Goal: Task Accomplishment & Management: Use online tool/utility

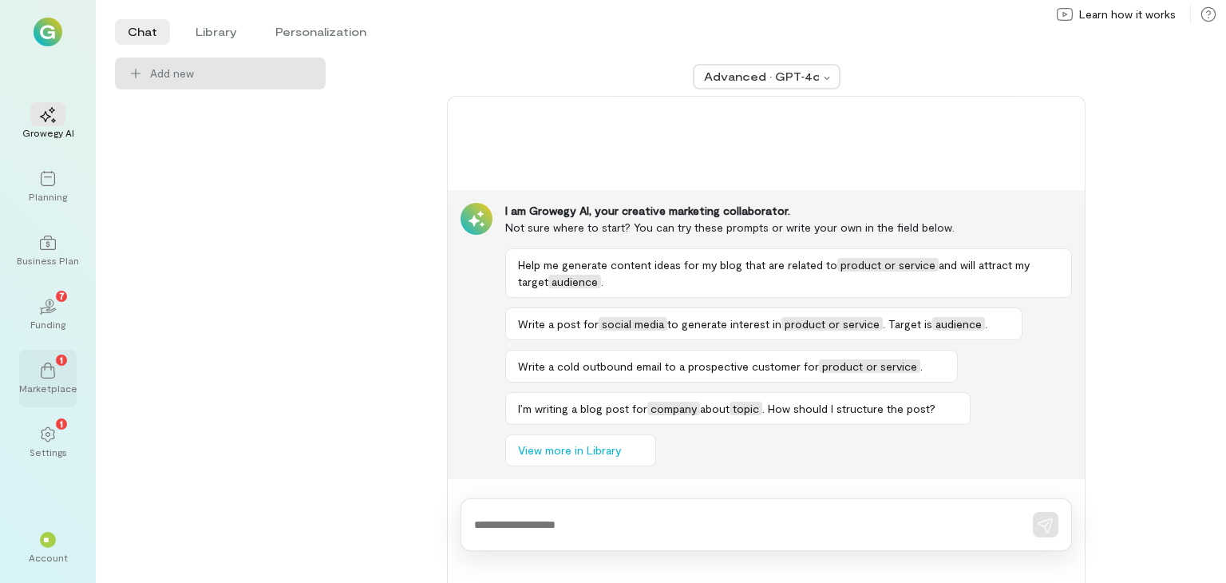
click at [53, 400] on div "1 Marketplace" at bounding box center [47, 378] width 57 height 57
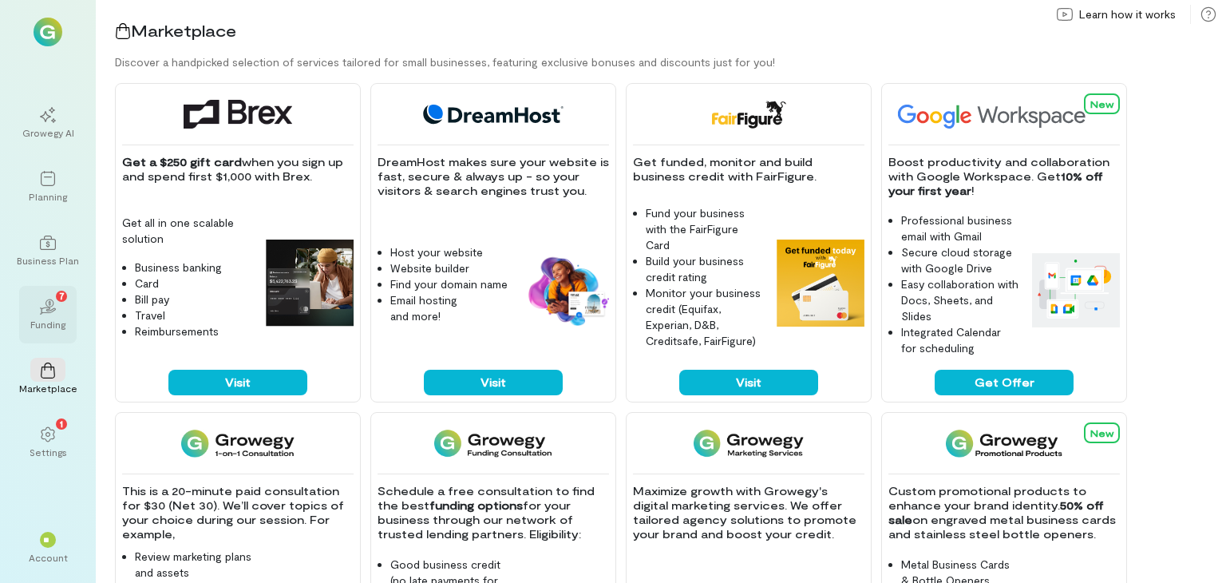
click at [54, 304] on icon "02" at bounding box center [48, 307] width 16 height 16
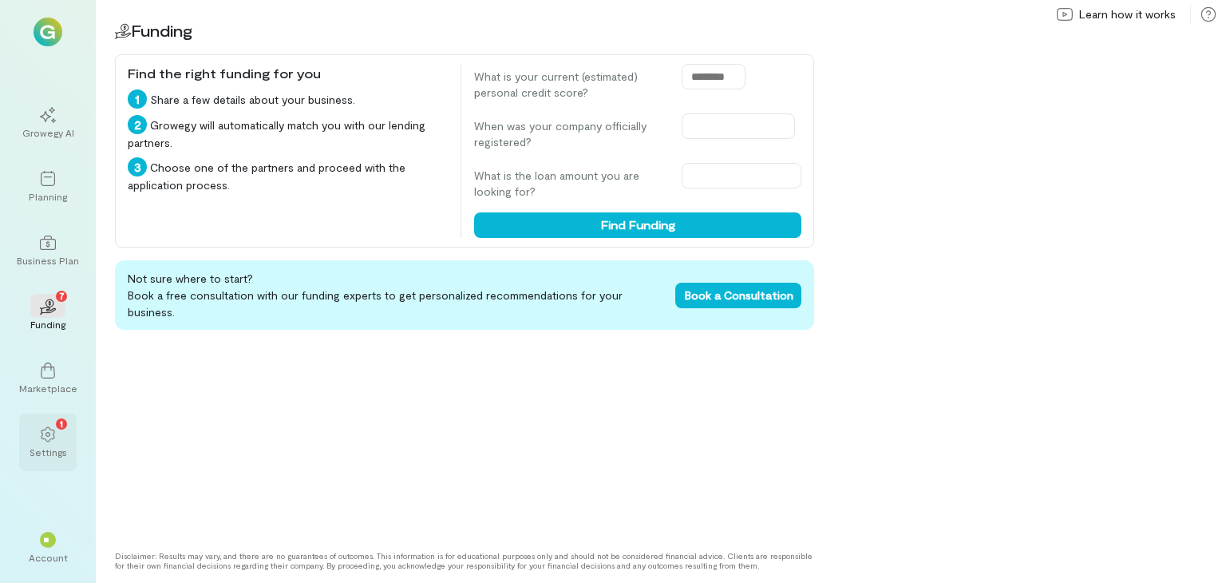
click at [55, 429] on icon at bounding box center [48, 434] width 16 height 16
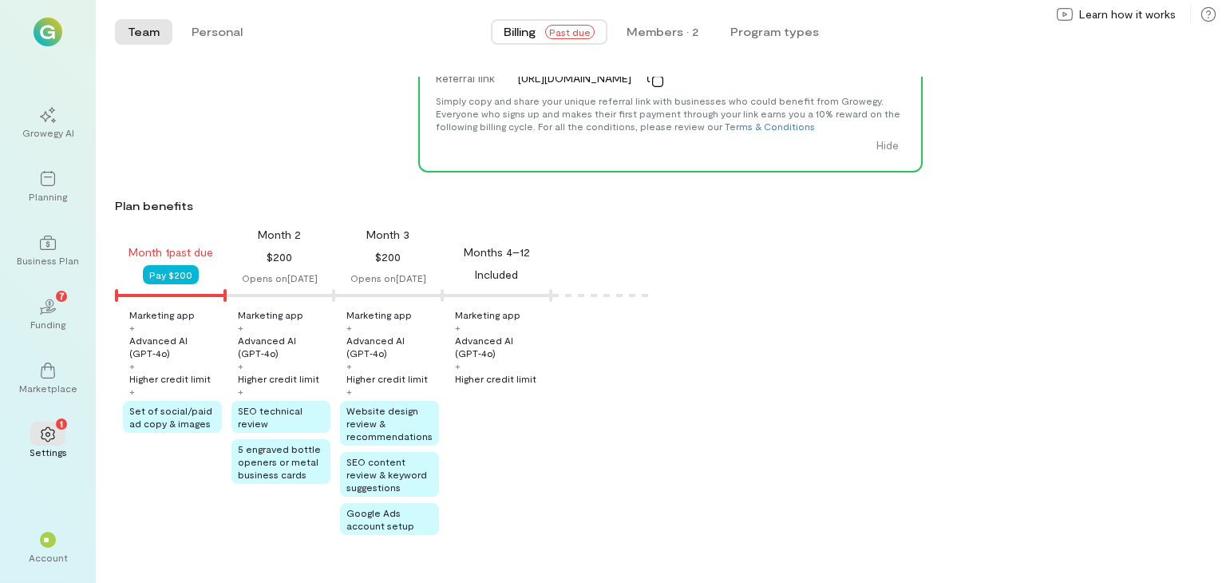
scroll to position [133, 0]
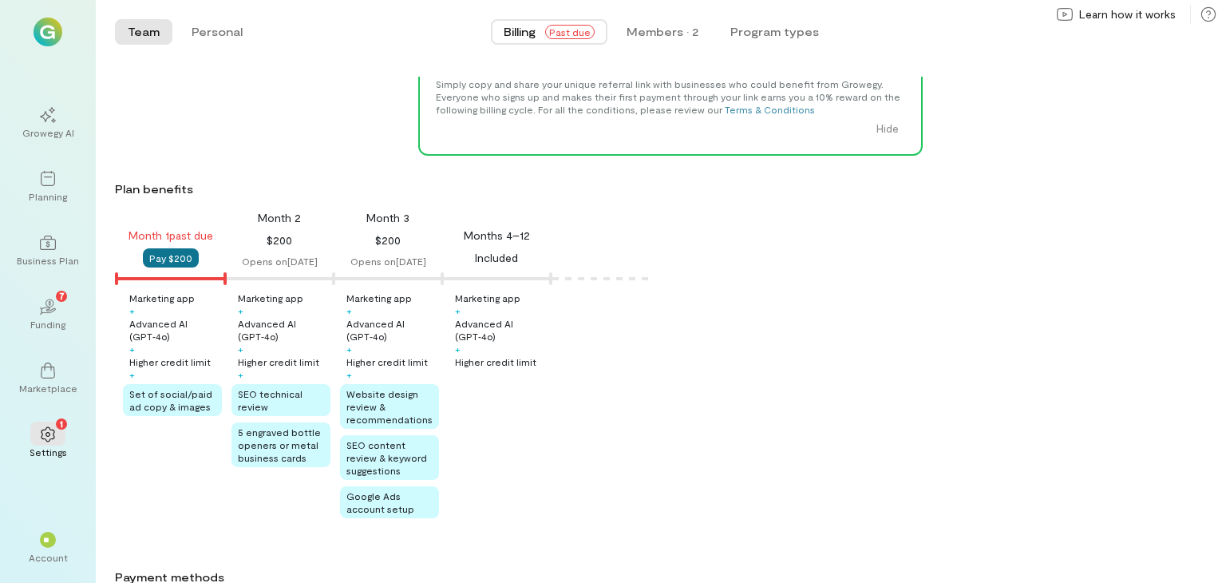
click at [171, 264] on button "Pay $200" at bounding box center [171, 257] width 56 height 19
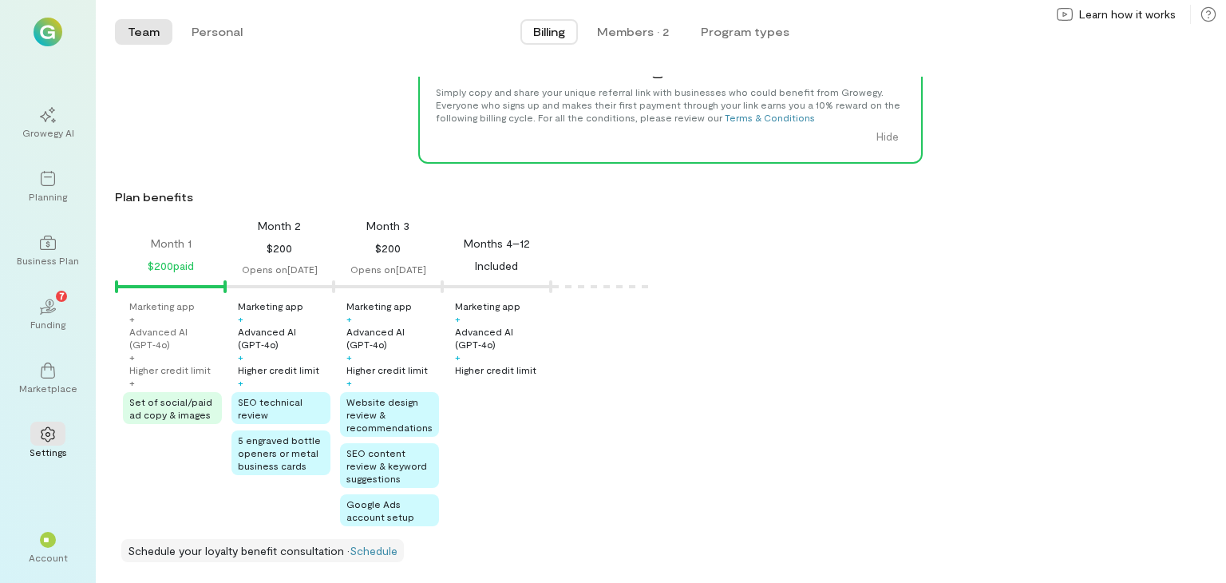
scroll to position [139, 0]
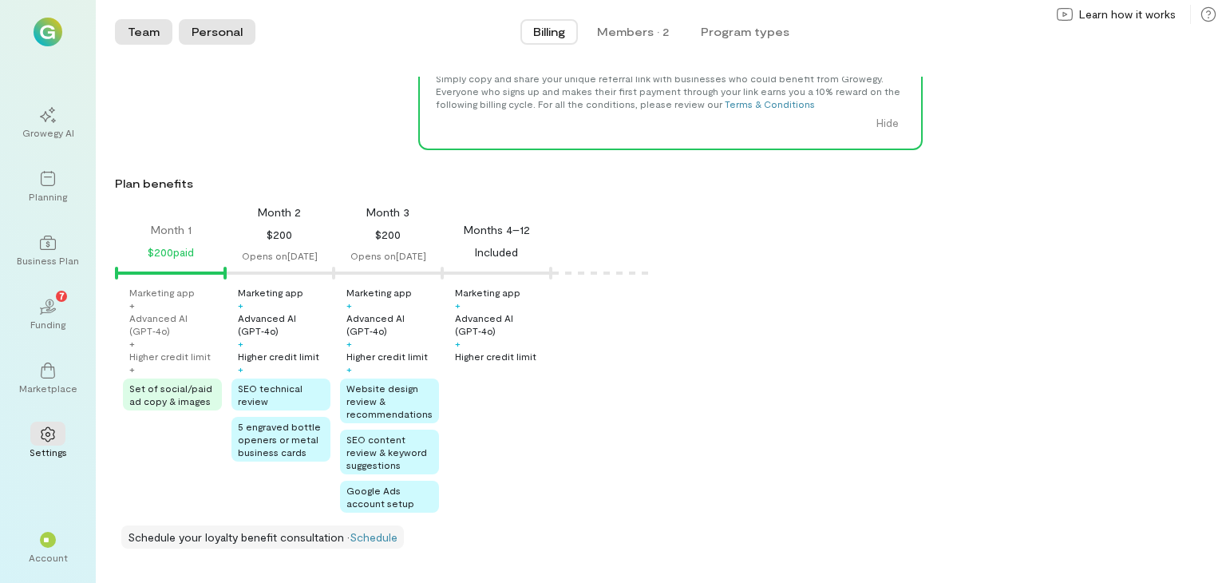
click at [233, 23] on button "Personal" at bounding box center [217, 32] width 77 height 26
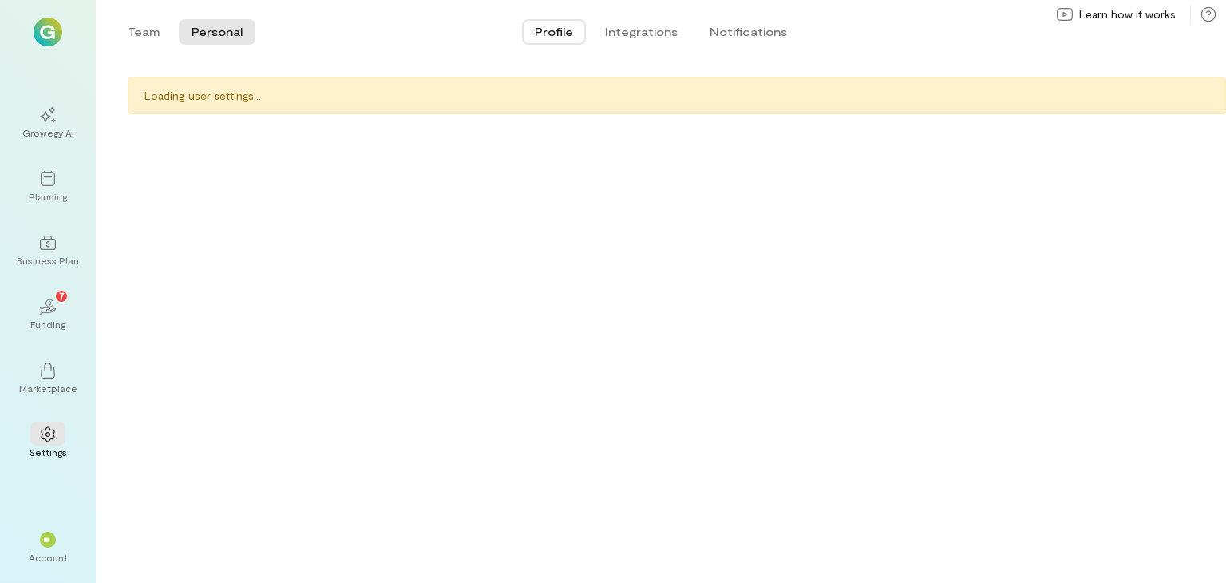
scroll to position [0, 0]
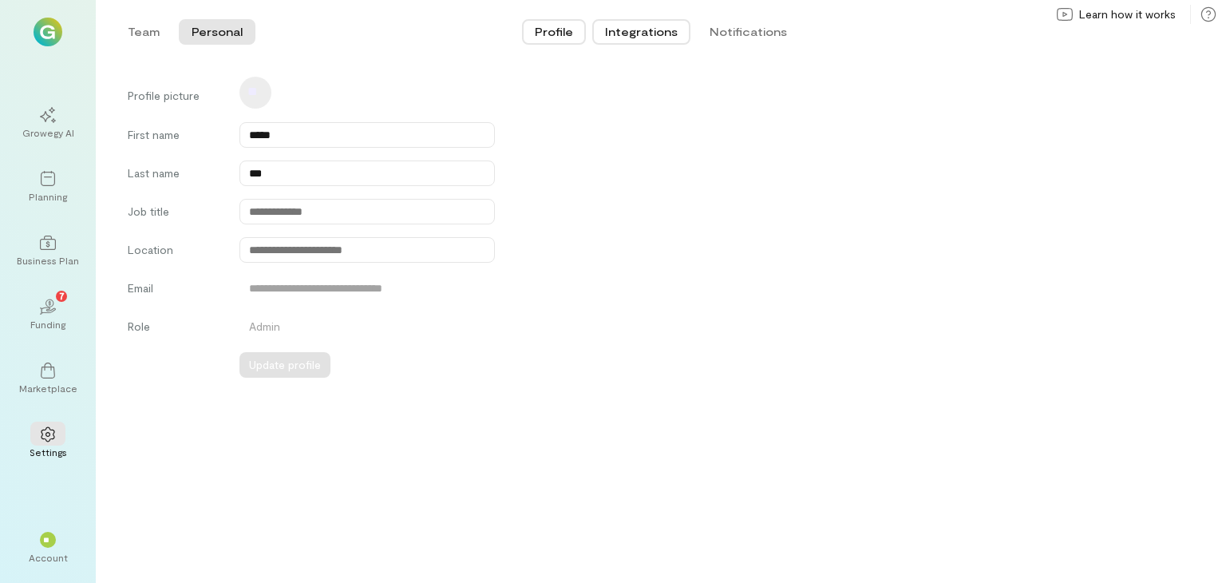
click at [666, 36] on button "Integrations" at bounding box center [641, 32] width 98 height 26
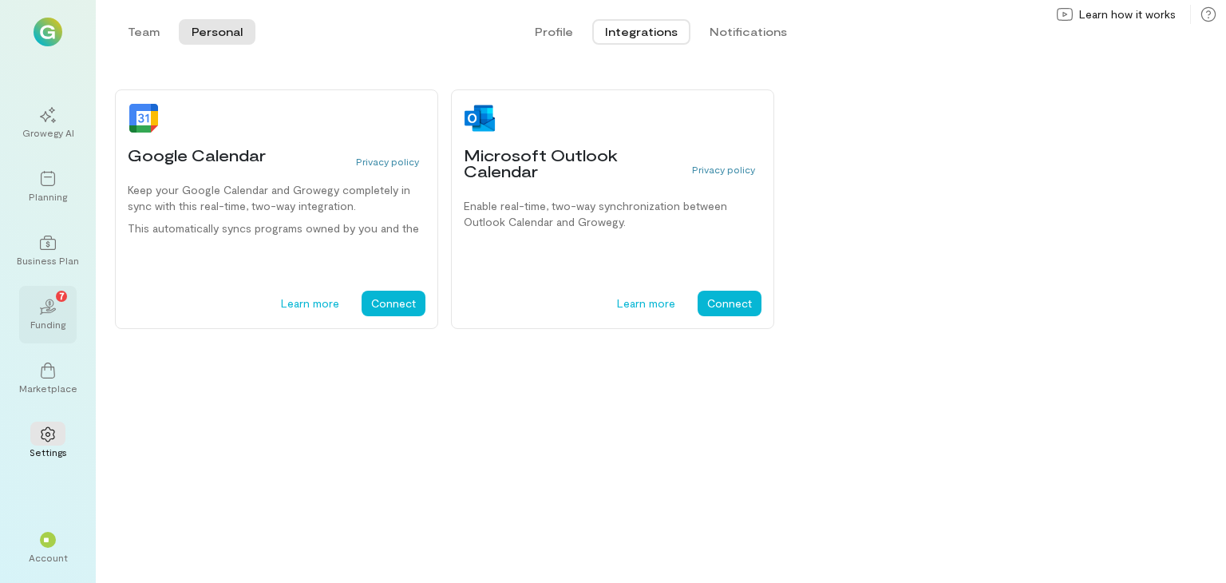
click at [50, 328] on div "Funding" at bounding box center [47, 324] width 35 height 13
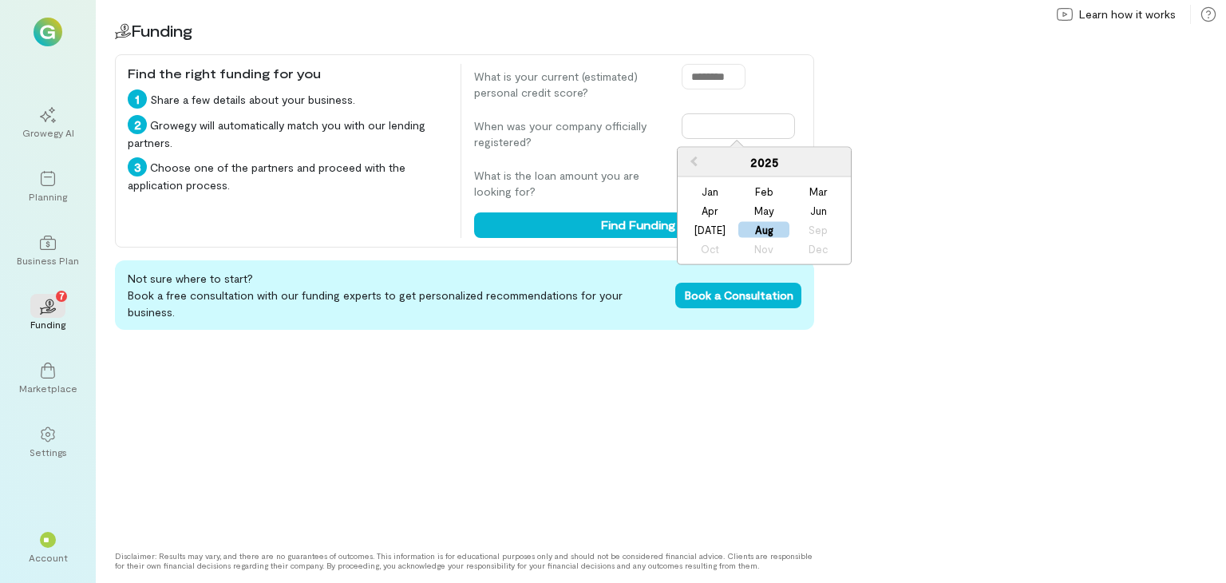
click at [695, 125] on input "text" at bounding box center [738, 126] width 113 height 26
click at [811, 194] on div "Mar" at bounding box center [818, 192] width 51 height 16
type input "**********"
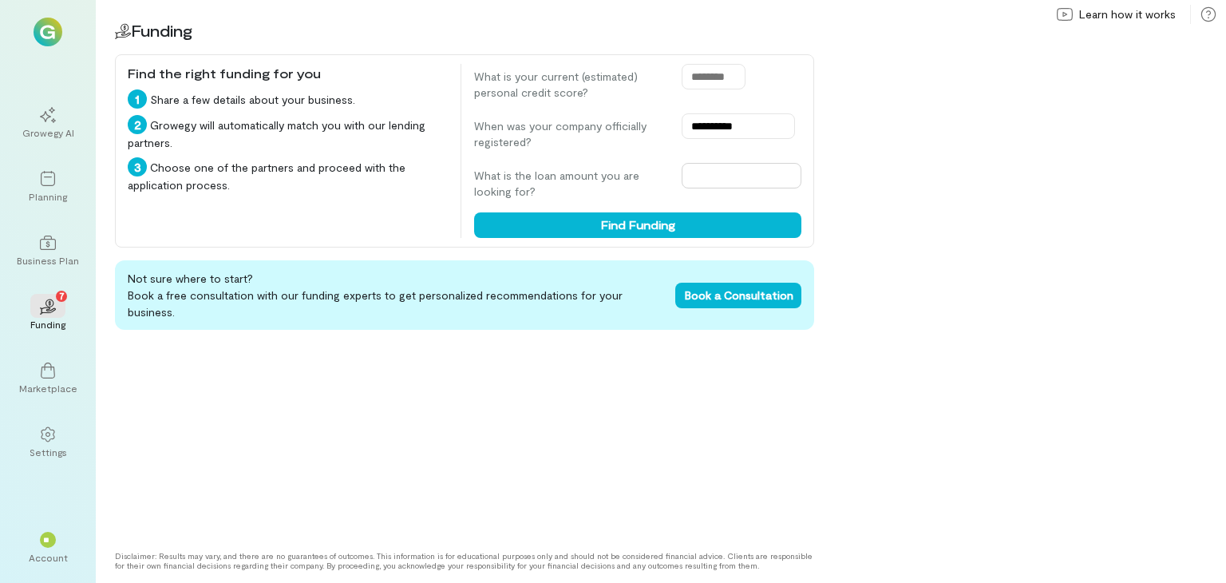
click at [734, 173] on input "text" at bounding box center [742, 176] width 120 height 26
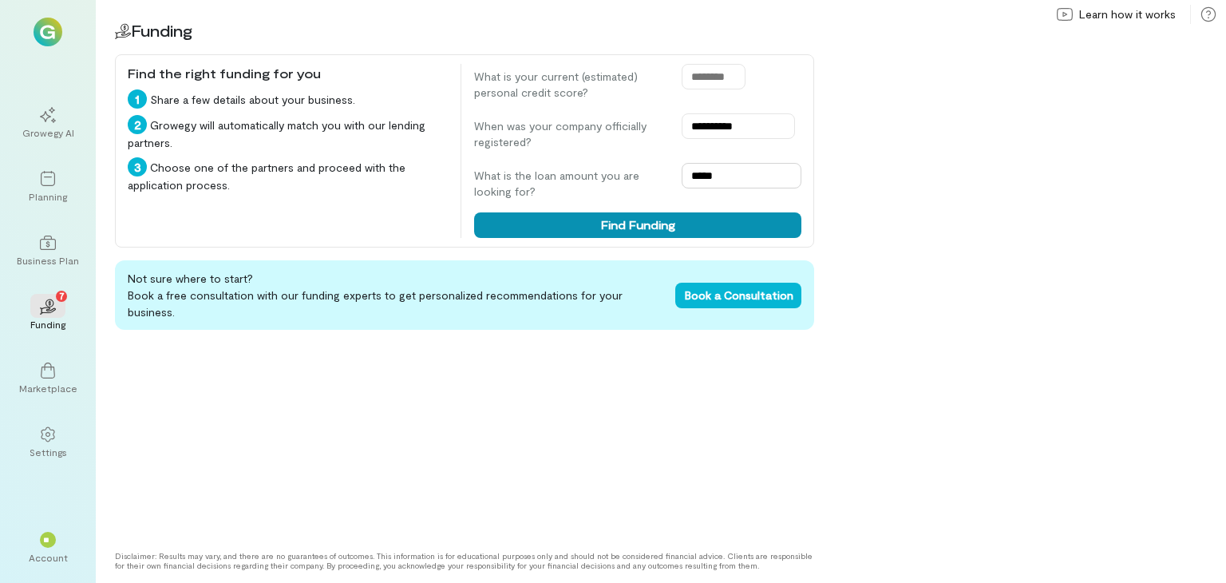
type input "*****"
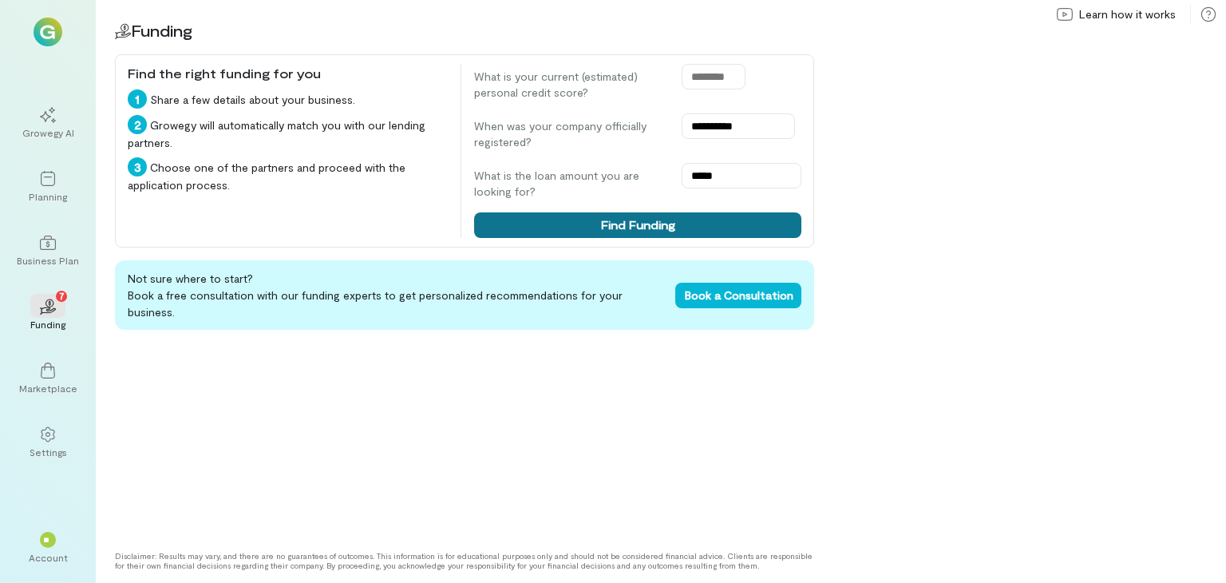
click at [702, 224] on button "Find Funding" at bounding box center [637, 225] width 327 height 26
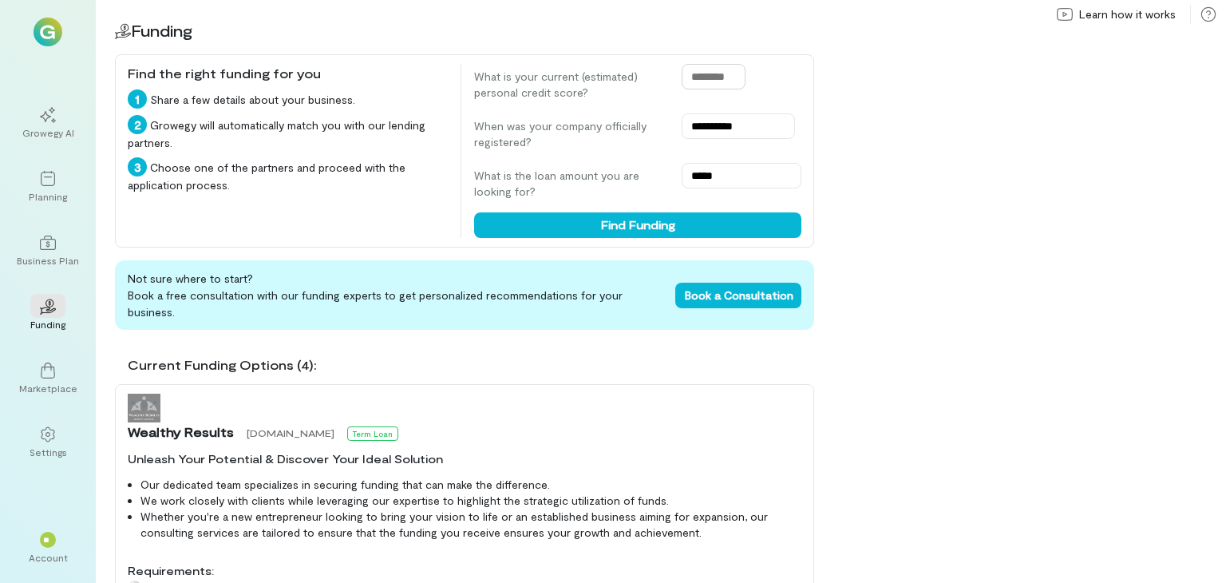
click at [703, 72] on input "text" at bounding box center [714, 77] width 64 height 26
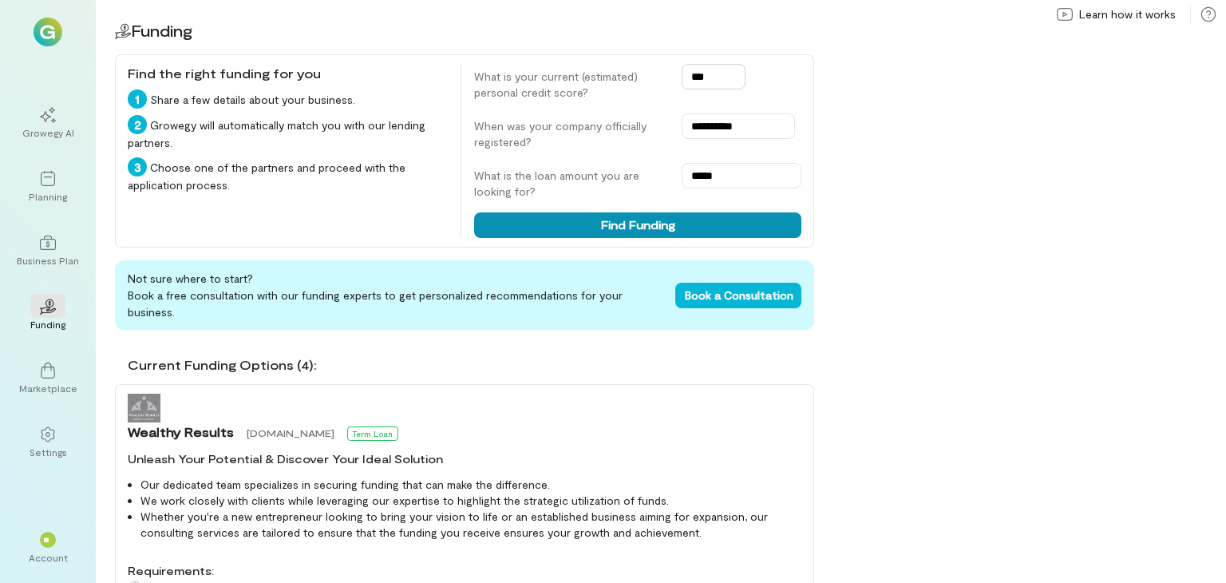
type input "***"
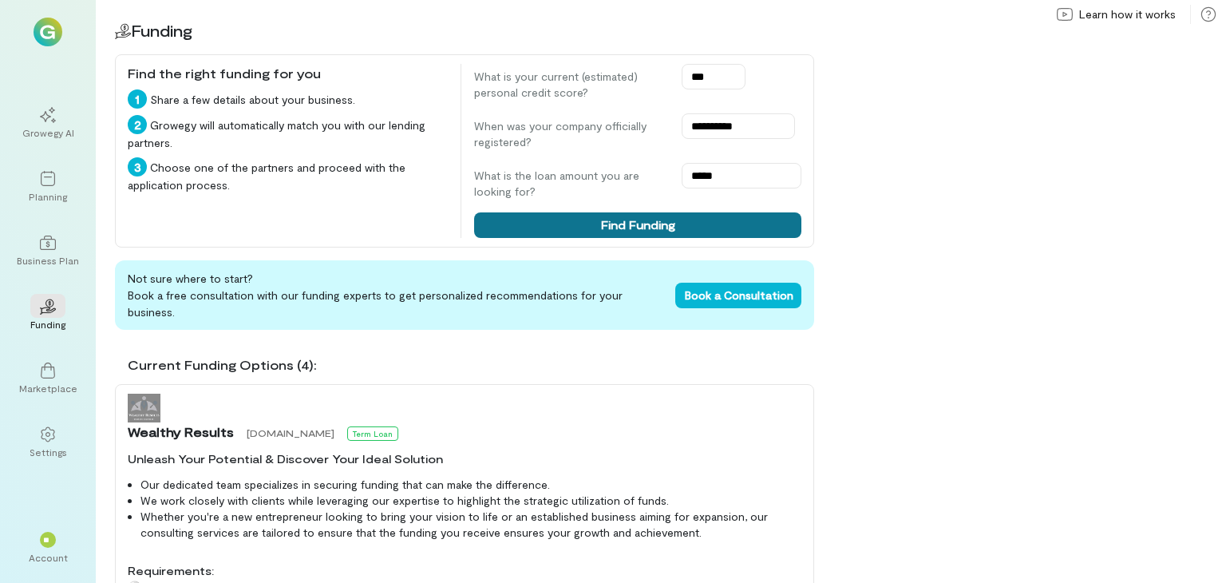
click at [717, 228] on button "Find Funding" at bounding box center [637, 225] width 327 height 26
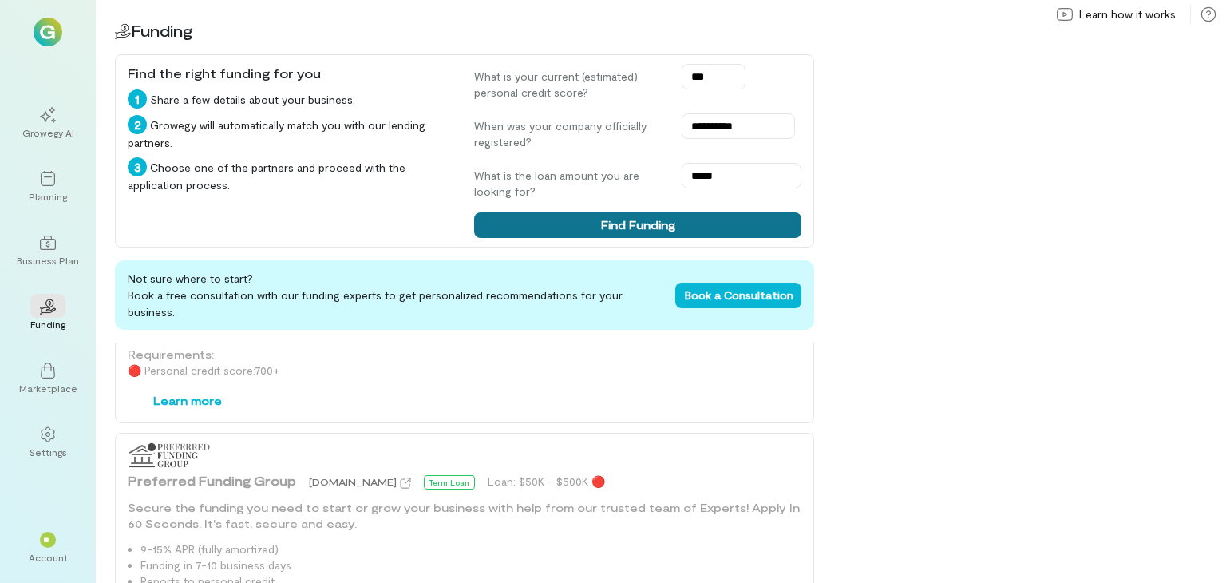
scroll to position [1619, 0]
